Goal: Task Accomplishment & Management: Use online tool/utility

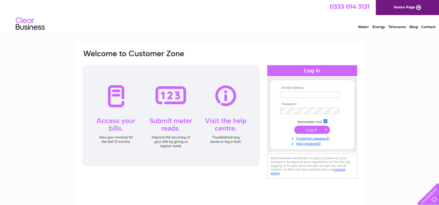
type input "ellandbedcentre@gmail.com"
click at [306, 129] on input "submit" at bounding box center [312, 130] width 36 height 8
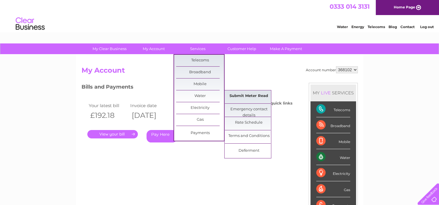
click at [238, 96] on link "Submit Meter Read" at bounding box center [249, 96] width 48 height 12
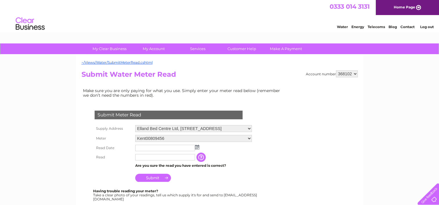
click at [195, 146] on img at bounding box center [197, 147] width 4 height 5
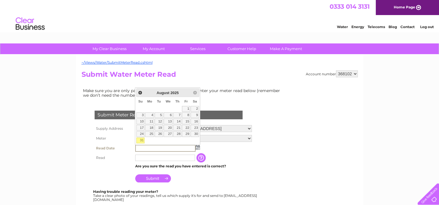
click at [140, 139] on link "31" at bounding box center [140, 141] width 8 height 6
type input "[DATE]"
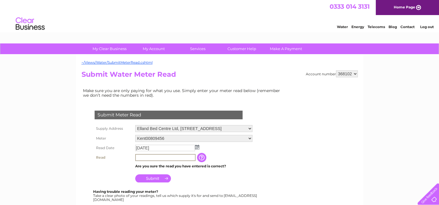
click at [144, 155] on input "text" at bounding box center [165, 157] width 60 height 7
type input "0"
click at [145, 155] on input "text" at bounding box center [165, 157] width 60 height 7
type input "02142"
click at [148, 176] on input "Submit" at bounding box center [153, 179] width 36 height 8
